Goal: Information Seeking & Learning: Learn about a topic

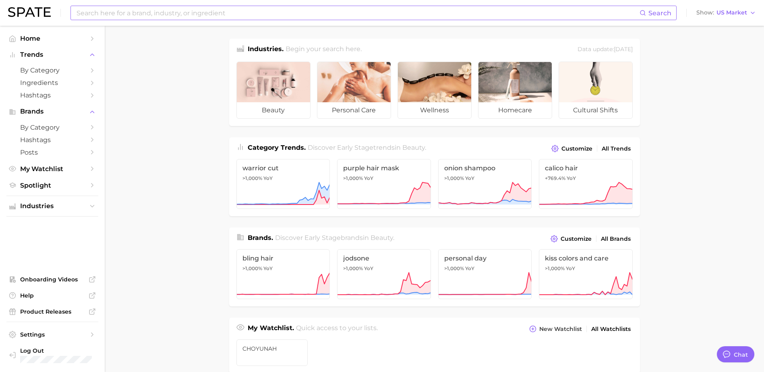
click at [272, 6] on input at bounding box center [357, 13] width 563 height 14
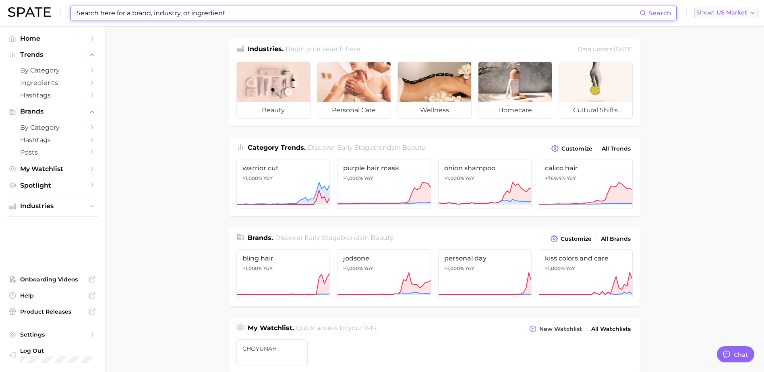
click at [731, 17] on button "Show US Market" at bounding box center [726, 13] width 64 height 10
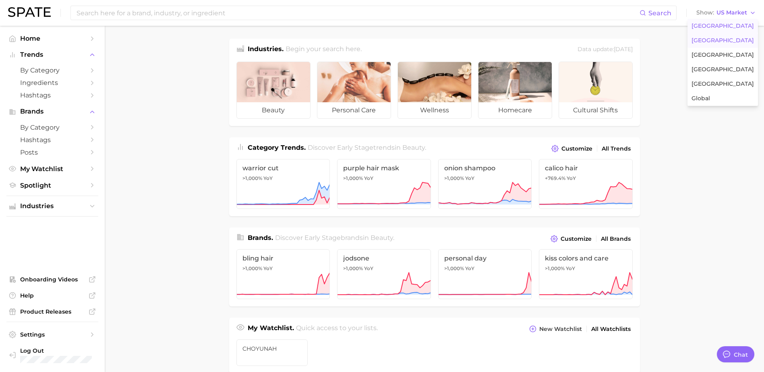
click at [721, 39] on span "[GEOGRAPHIC_DATA]" at bounding box center [722, 40] width 62 height 7
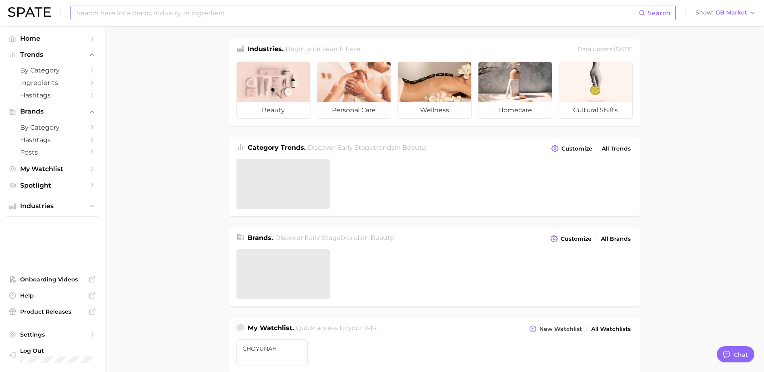
click at [285, 8] on input at bounding box center [357, 13] width 563 height 14
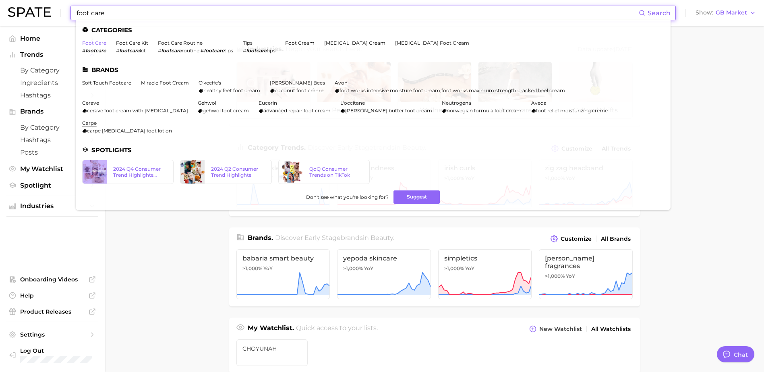
type input "foot care"
click at [87, 42] on link "foot care" at bounding box center [94, 43] width 24 height 6
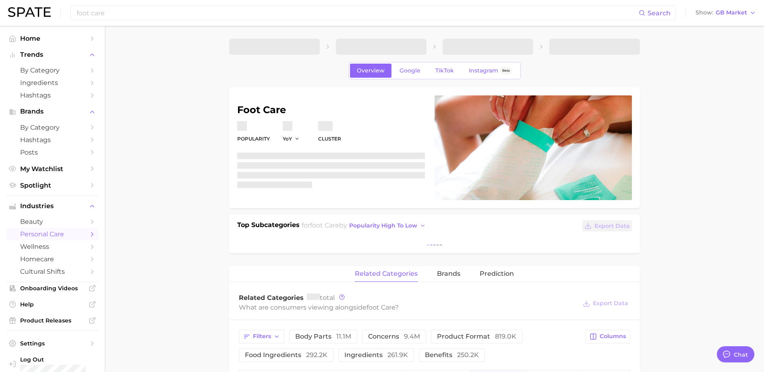
type textarea "x"
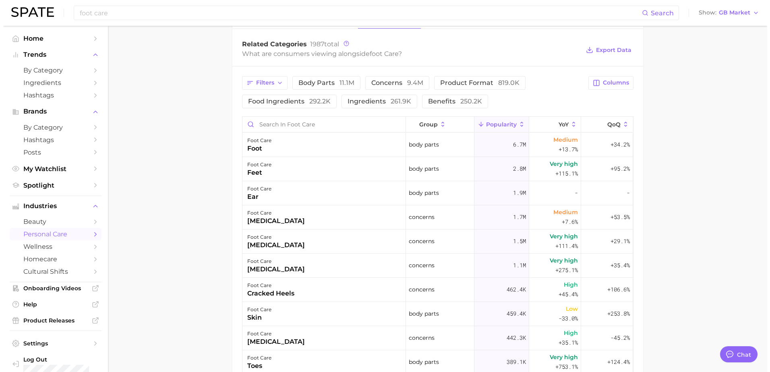
scroll to position [322, 0]
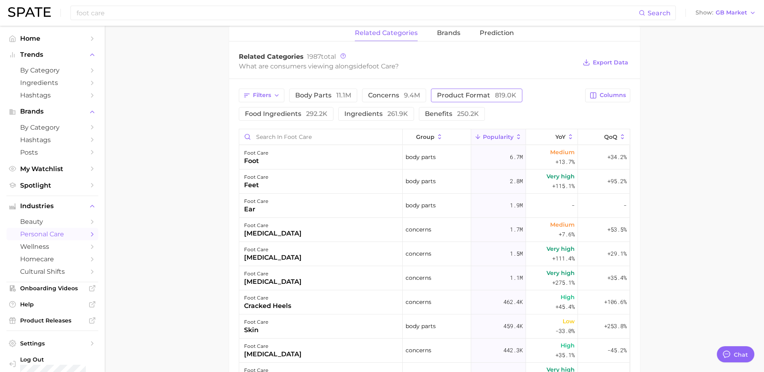
click at [492, 90] on button "product format 819.0k" at bounding box center [476, 96] width 91 height 14
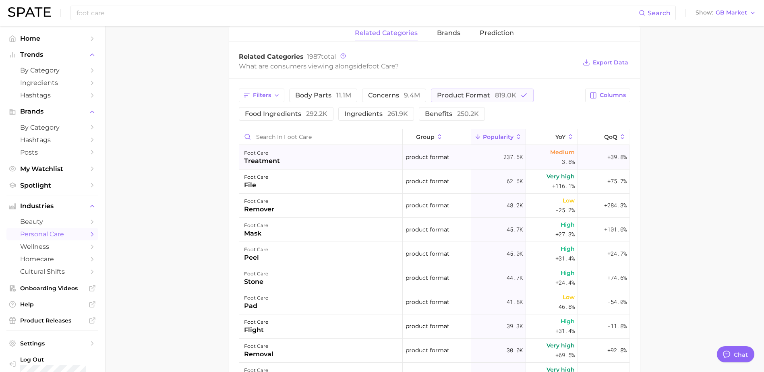
click at [346, 161] on div "foot care treatment" at bounding box center [320, 157] width 163 height 24
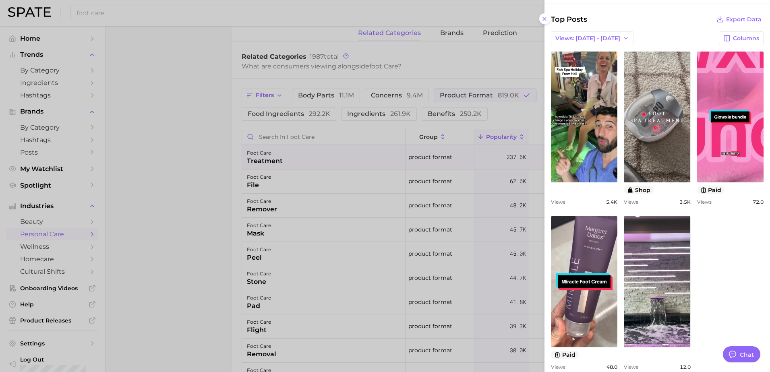
scroll to position [324, 0]
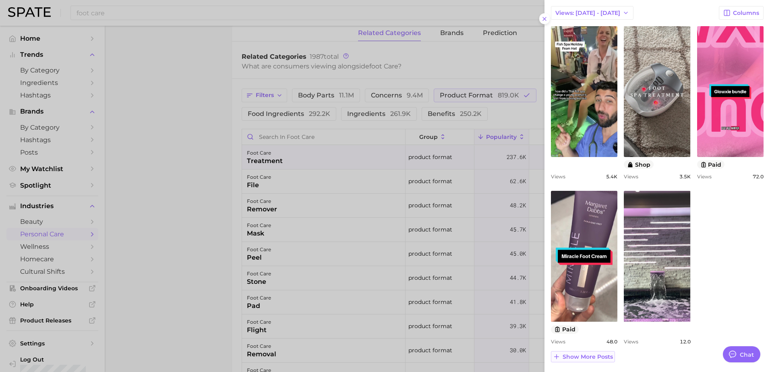
click at [590, 359] on span "Show more posts" at bounding box center [587, 356] width 50 height 7
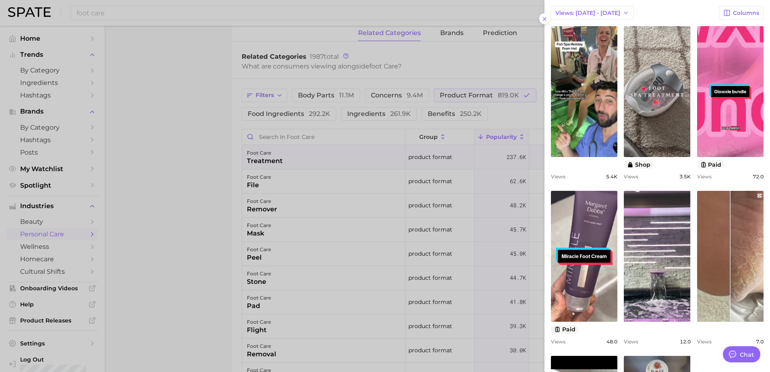
scroll to position [480, 0]
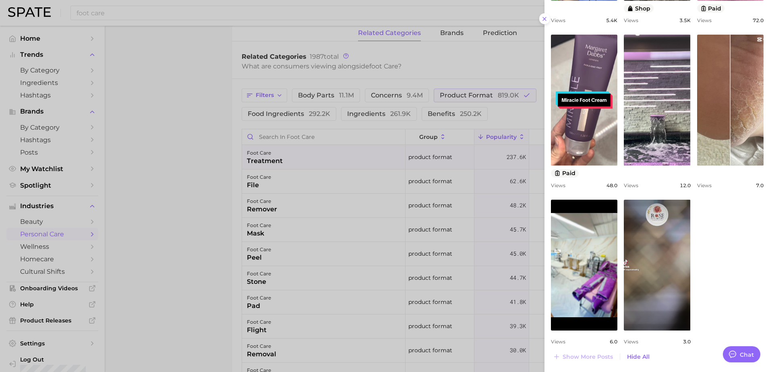
click at [431, 209] on div at bounding box center [385, 186] width 770 height 372
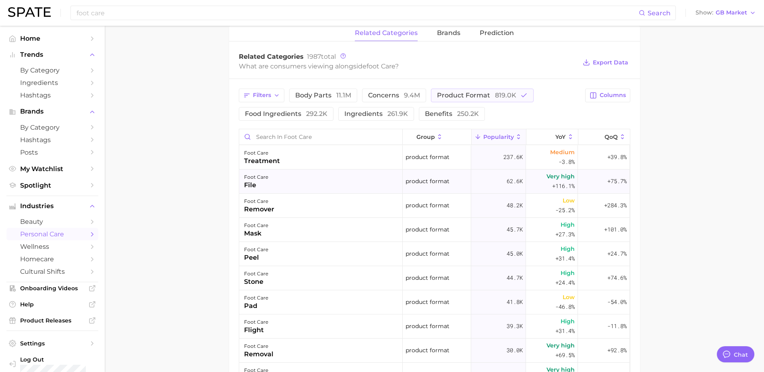
click at [336, 189] on div "foot care file" at bounding box center [320, 181] width 163 height 24
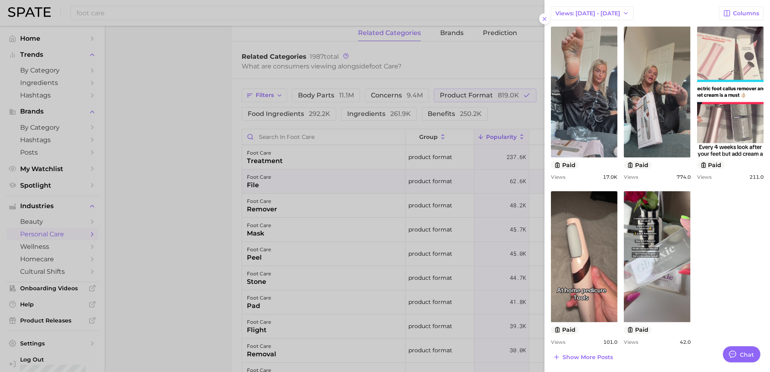
scroll to position [274, 0]
click at [585, 360] on button "Show more posts" at bounding box center [583, 356] width 64 height 11
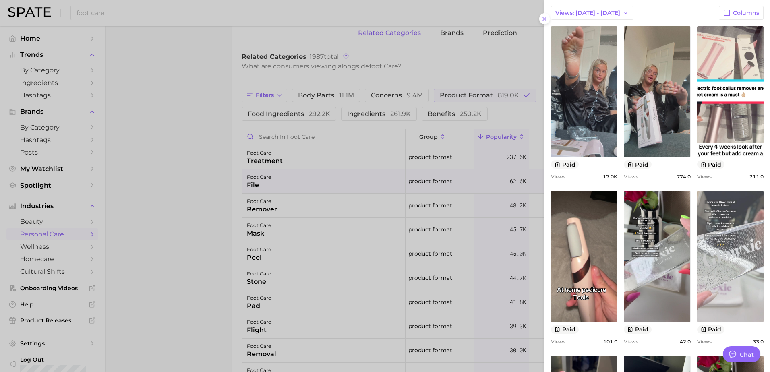
scroll to position [595, 0]
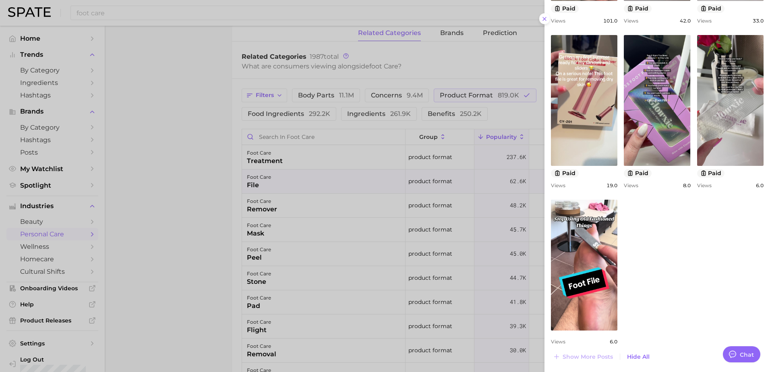
click at [393, 249] on div at bounding box center [385, 186] width 770 height 372
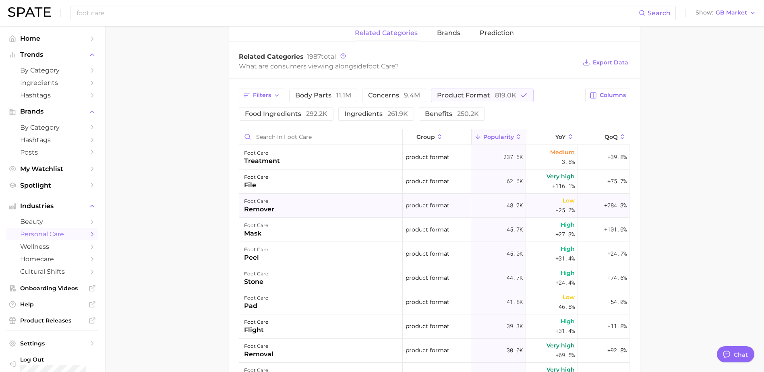
click at [326, 200] on div "foot care remover" at bounding box center [320, 206] width 163 height 24
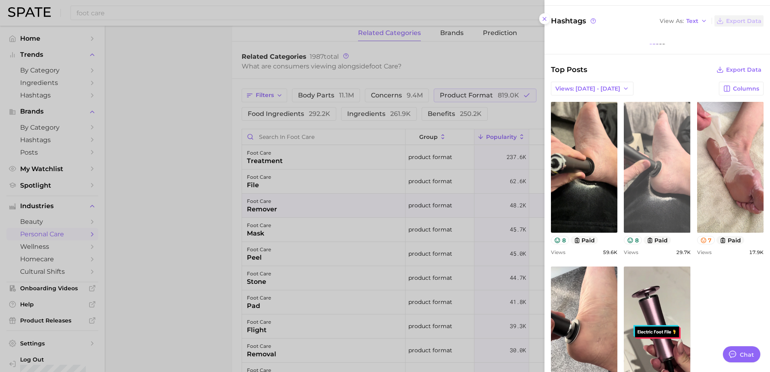
scroll to position [0, 0]
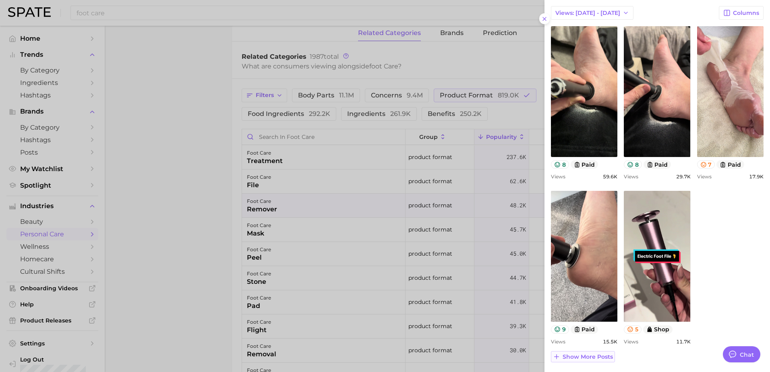
click at [582, 356] on span "Show more posts" at bounding box center [587, 356] width 50 height 7
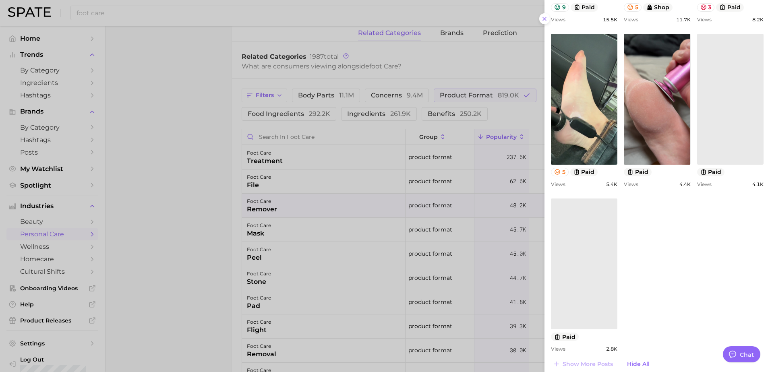
click at [384, 206] on div at bounding box center [385, 186] width 770 height 372
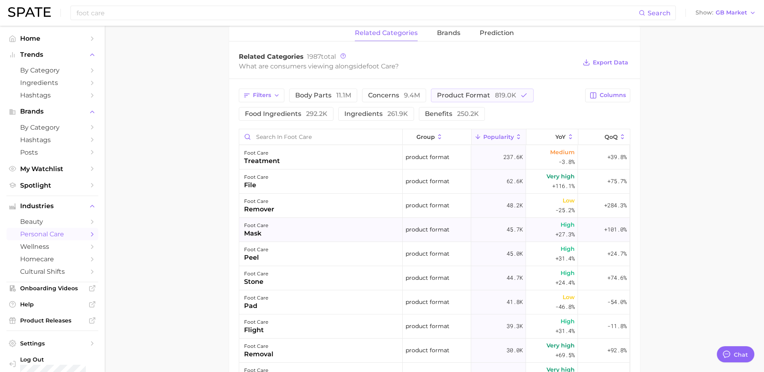
click at [336, 230] on div "foot care mask" at bounding box center [320, 230] width 163 height 24
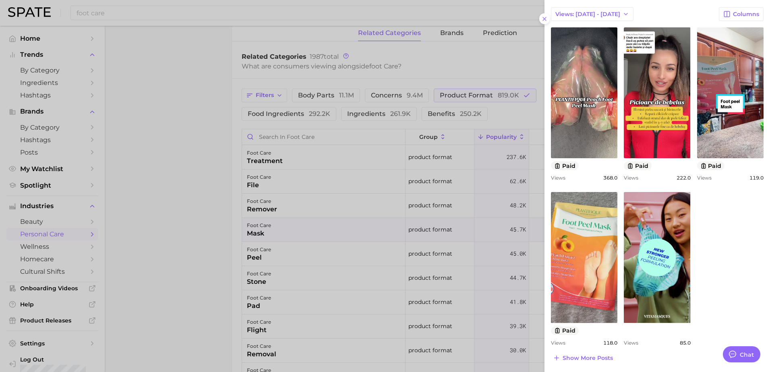
click at [580, 352] on div "Top Posts Export Data Views: [DATE] - [DATE] Columns view post on TikTok paid V…" at bounding box center [657, 177] width 213 height 374
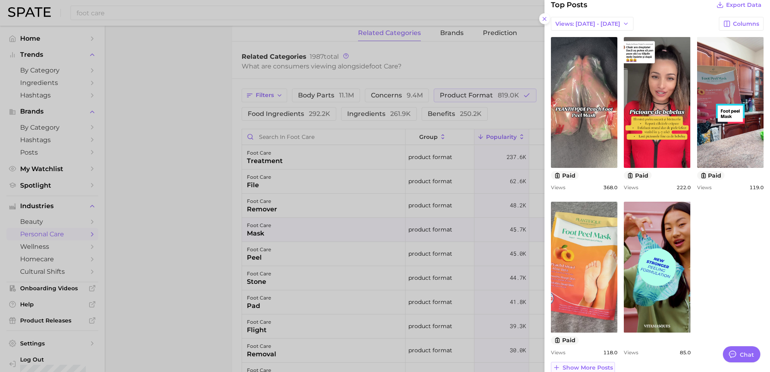
click at [591, 364] on span "Show more posts" at bounding box center [587, 367] width 50 height 7
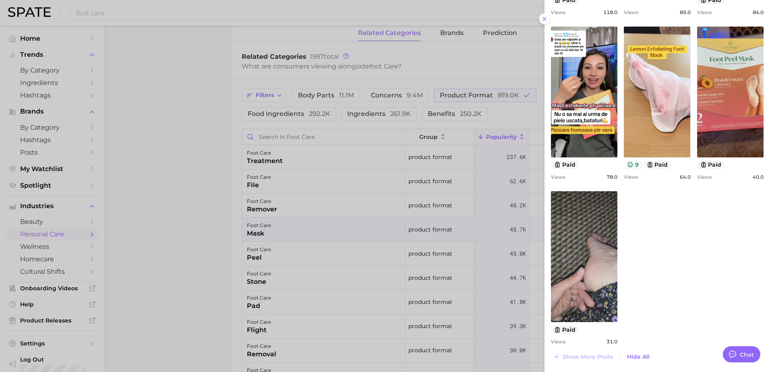
click at [399, 189] on div at bounding box center [385, 186] width 770 height 372
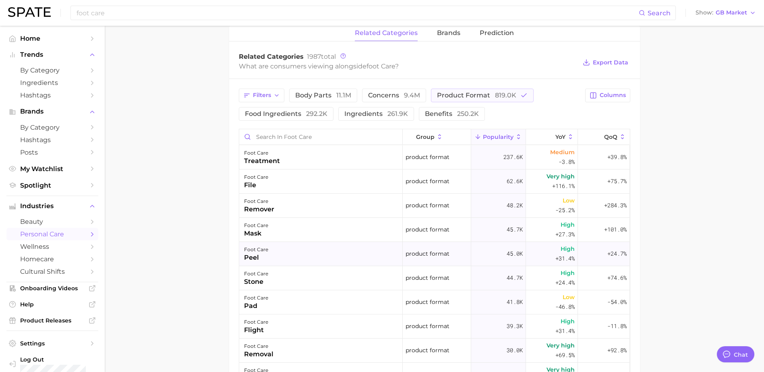
click at [333, 256] on div "foot care peel" at bounding box center [320, 254] width 163 height 24
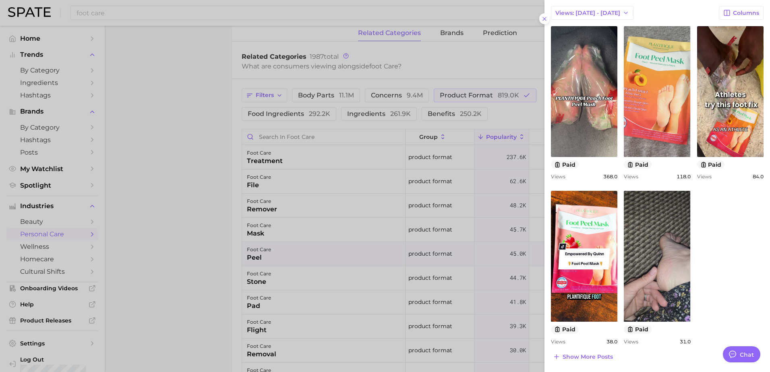
click at [404, 239] on div at bounding box center [385, 186] width 770 height 372
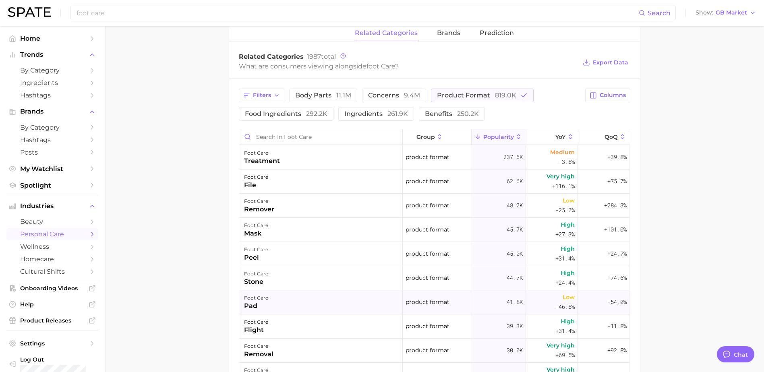
click at [291, 303] on div "foot care pad" at bounding box center [320, 302] width 163 height 24
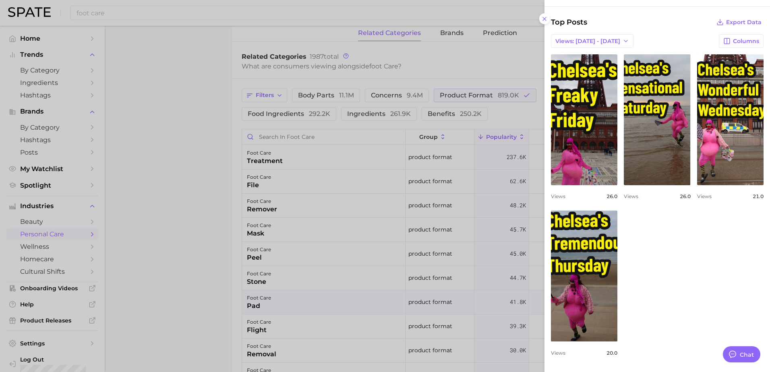
click at [444, 252] on div at bounding box center [385, 186] width 770 height 372
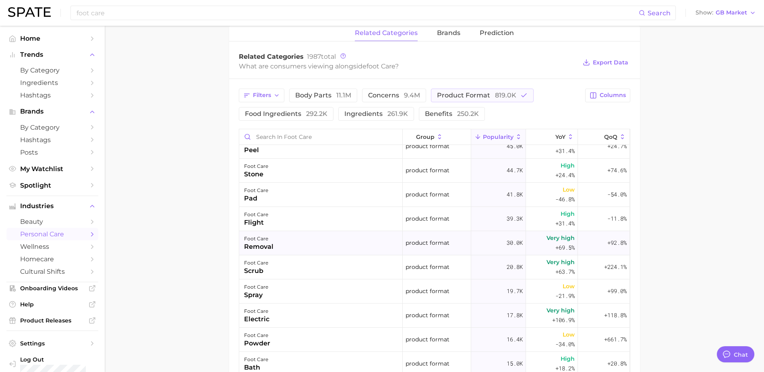
click at [320, 239] on div "foot care removal" at bounding box center [320, 243] width 163 height 24
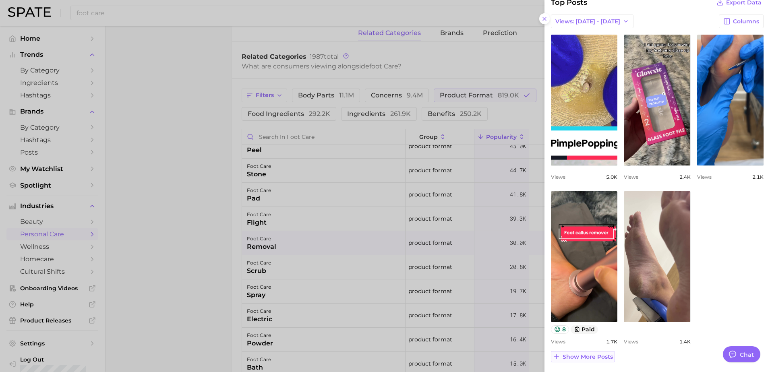
click at [590, 354] on span "Show more posts" at bounding box center [587, 356] width 50 height 7
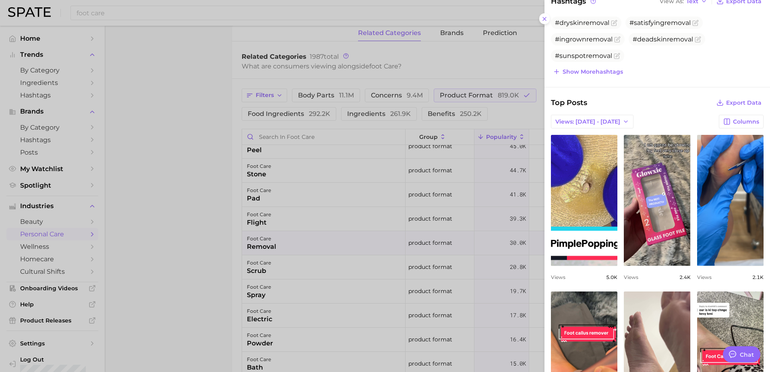
click at [379, 239] on div at bounding box center [385, 186] width 770 height 372
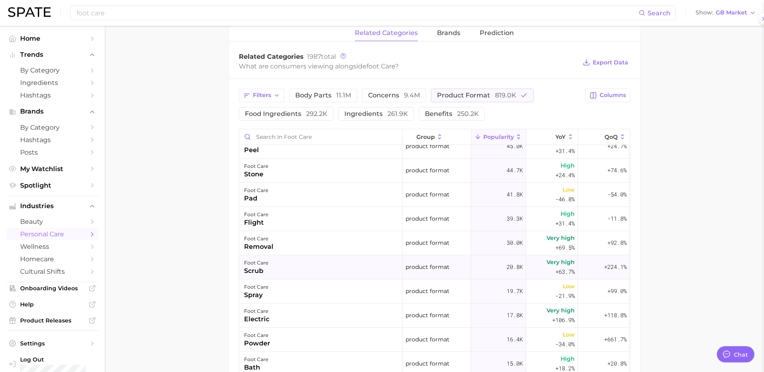
click at [324, 277] on div "foot care scrub" at bounding box center [320, 267] width 163 height 24
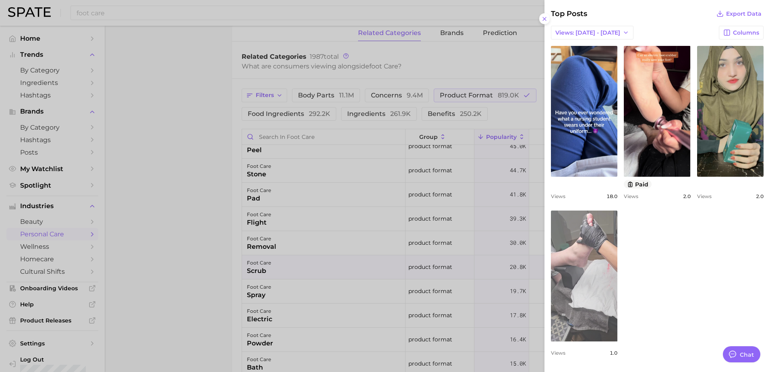
click at [603, 258] on link "view post on TikTok" at bounding box center [584, 275] width 66 height 131
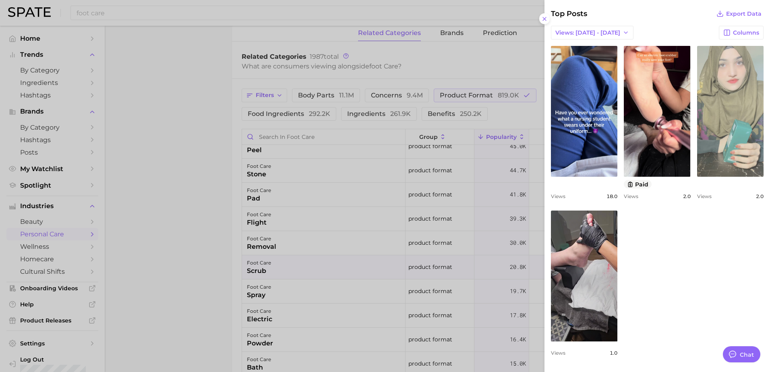
click at [712, 120] on link "view post on TikTok" at bounding box center [730, 111] width 66 height 131
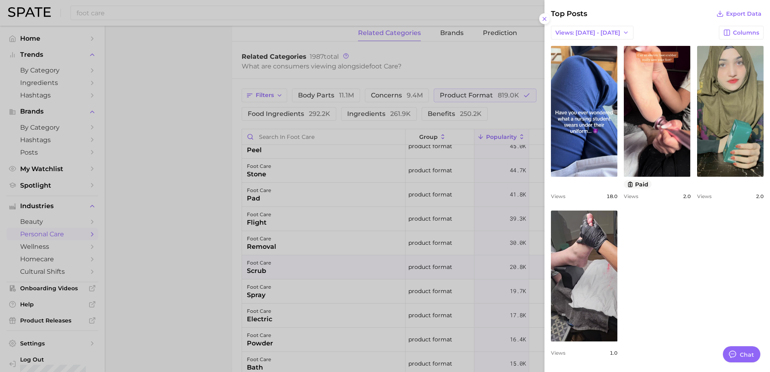
click at [432, 255] on div at bounding box center [385, 186] width 770 height 372
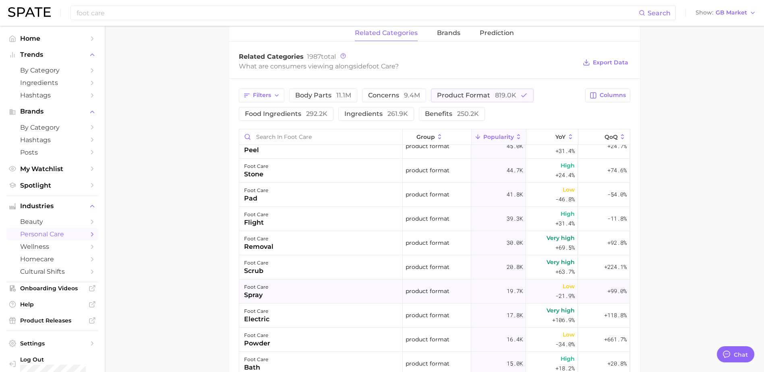
click at [338, 289] on div "foot care spray" at bounding box center [320, 291] width 163 height 24
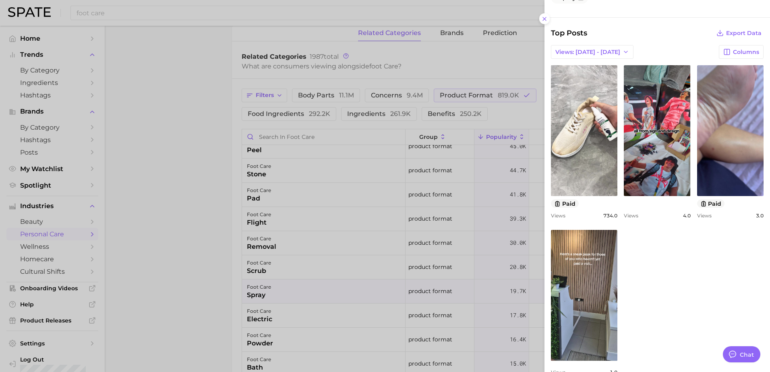
click at [438, 256] on div at bounding box center [385, 186] width 770 height 372
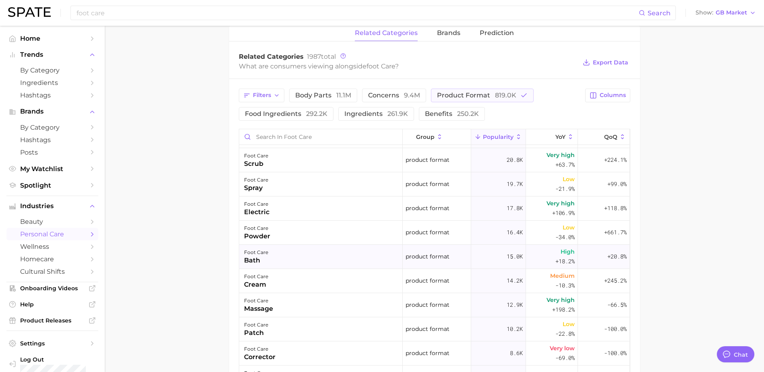
click at [299, 258] on div "foot care bath" at bounding box center [320, 257] width 163 height 24
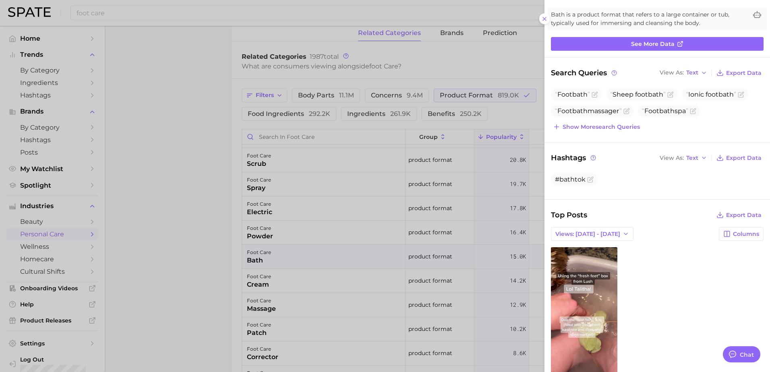
click at [420, 252] on div at bounding box center [385, 186] width 770 height 372
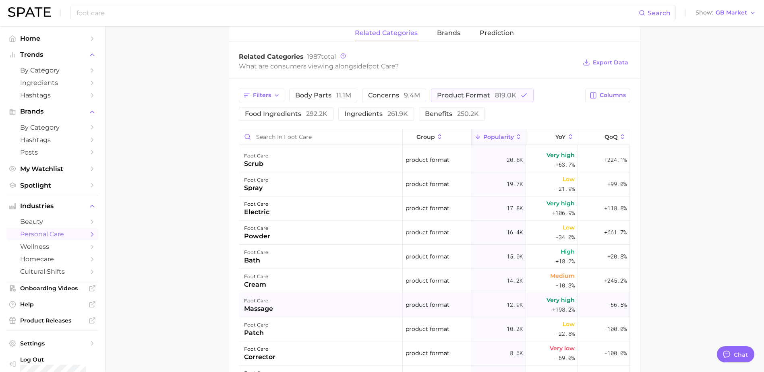
click at [317, 302] on div "foot care massage" at bounding box center [320, 305] width 163 height 24
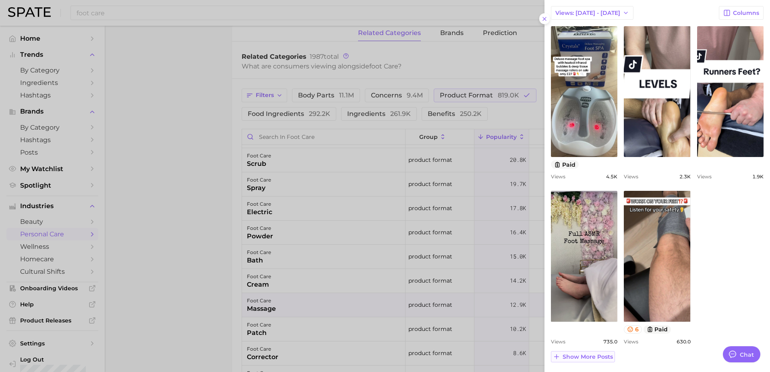
click at [578, 355] on span "Show more posts" at bounding box center [587, 356] width 50 height 7
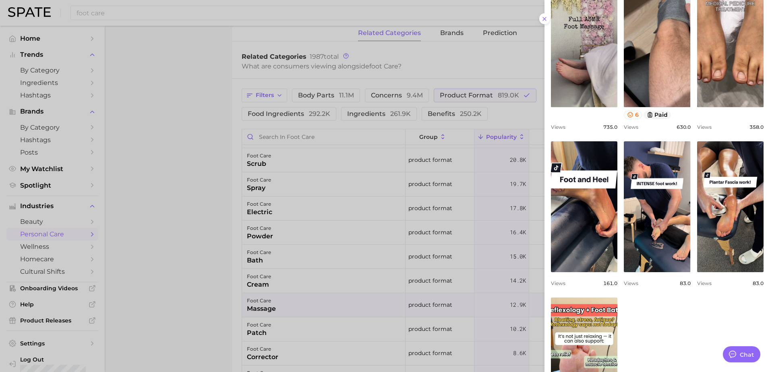
drag, startPoint x: 462, startPoint y: 81, endPoint x: 379, endPoint y: 60, distance: 85.1
click at [462, 81] on div at bounding box center [385, 186] width 770 height 372
